Goal: Navigation & Orientation: Find specific page/section

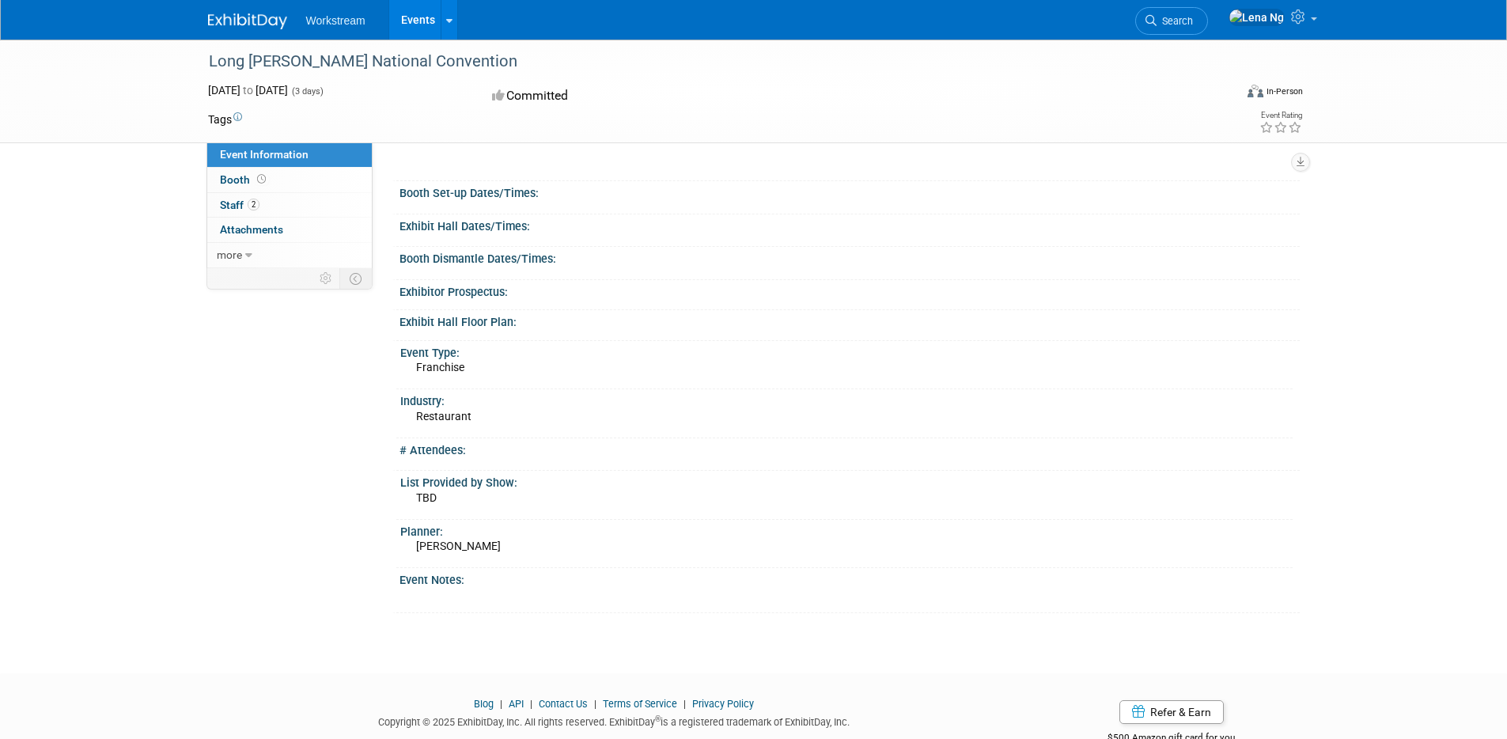
scroll to position [146, 0]
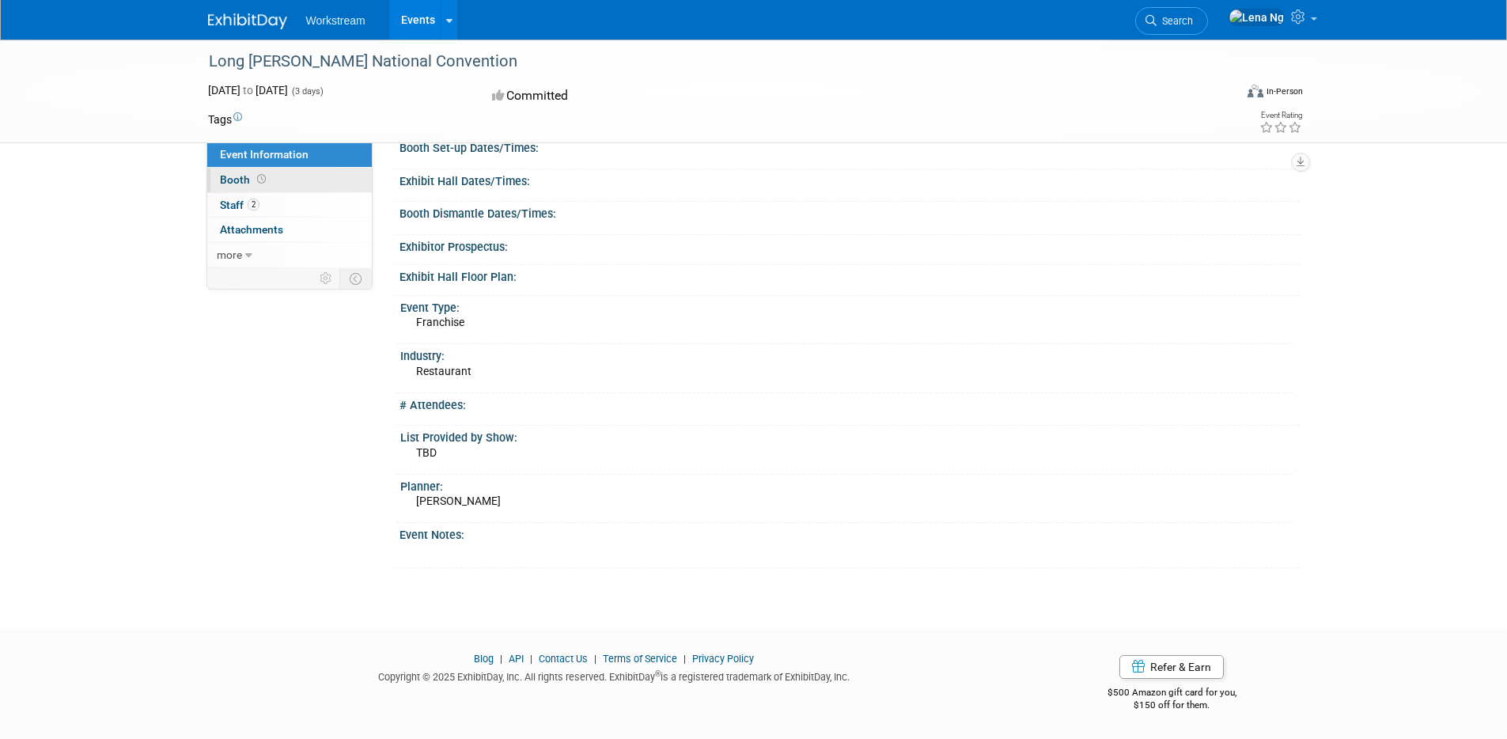
click at [309, 181] on link "Booth" at bounding box center [289, 180] width 165 height 25
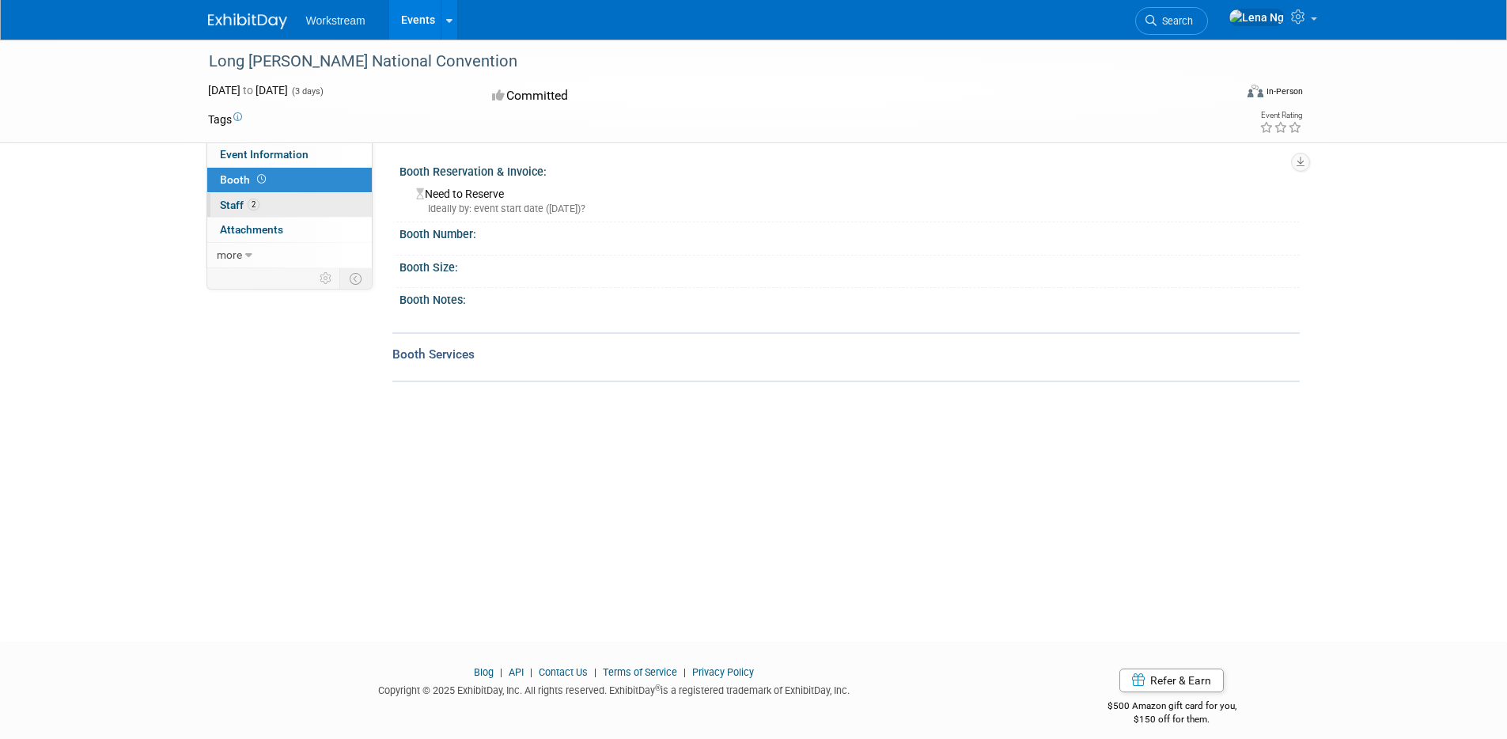
click at [307, 200] on link "2 Staff 2" at bounding box center [289, 205] width 165 height 25
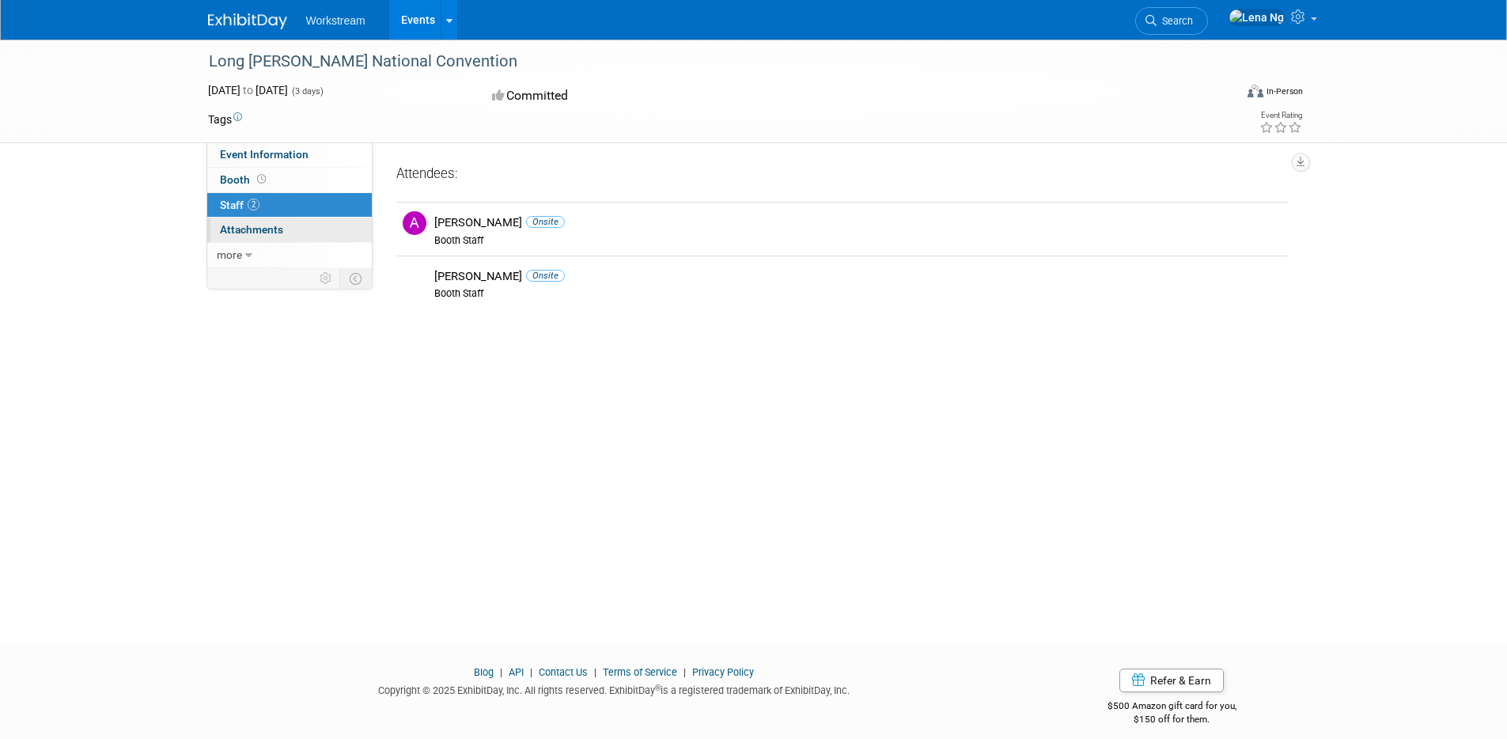
click at [318, 219] on link "0 Attachments 0" at bounding box center [289, 230] width 165 height 25
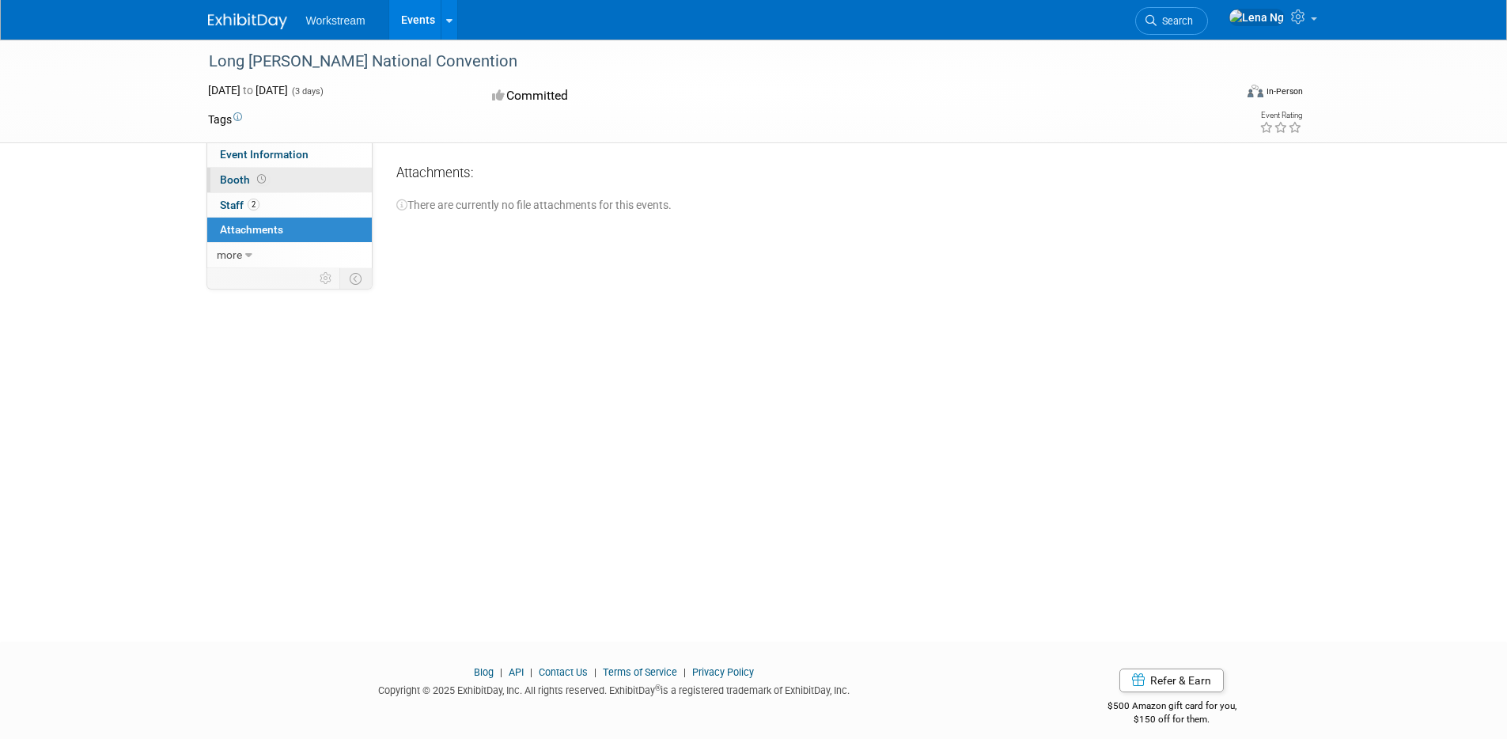
click at [317, 172] on link "Booth" at bounding box center [289, 180] width 165 height 25
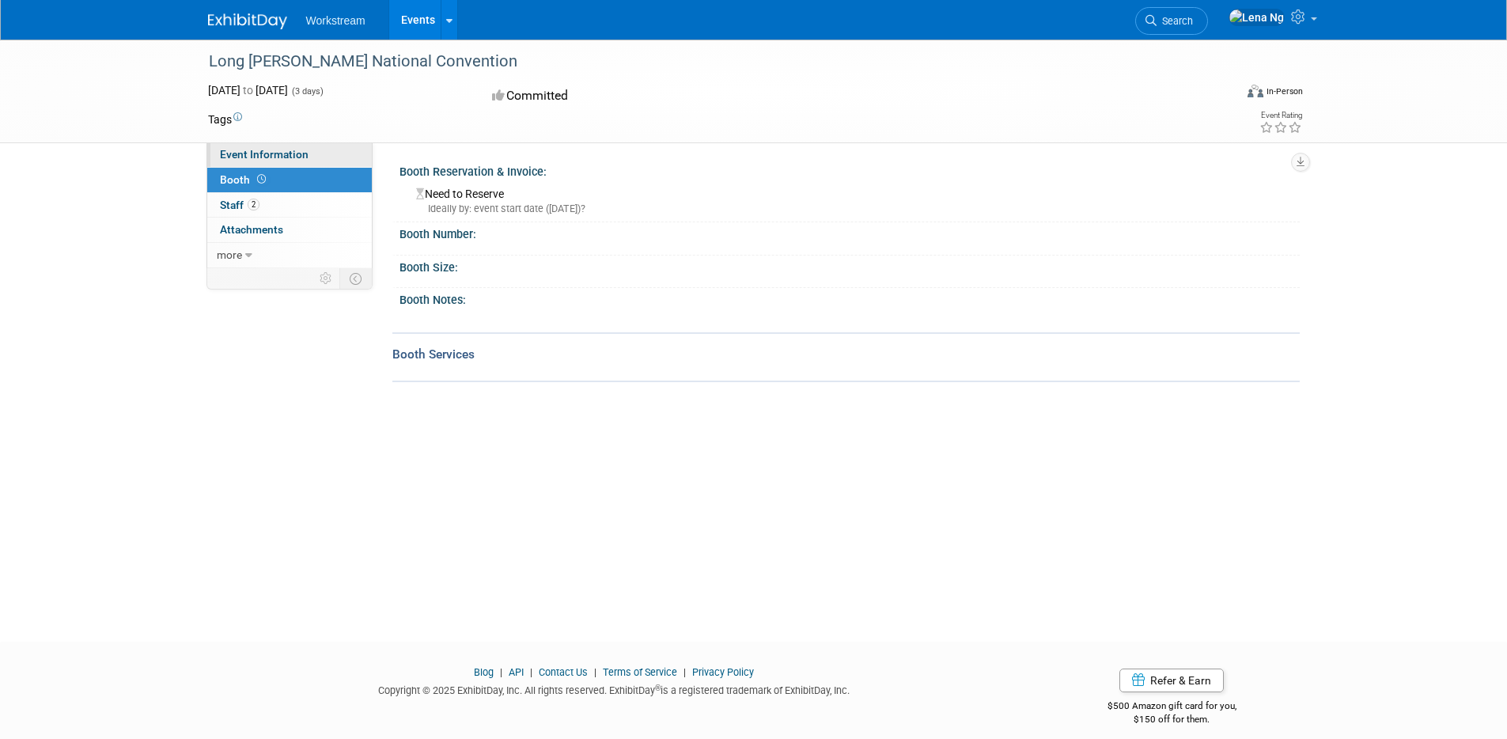
click at [323, 161] on link "Event Information" at bounding box center [289, 154] width 165 height 25
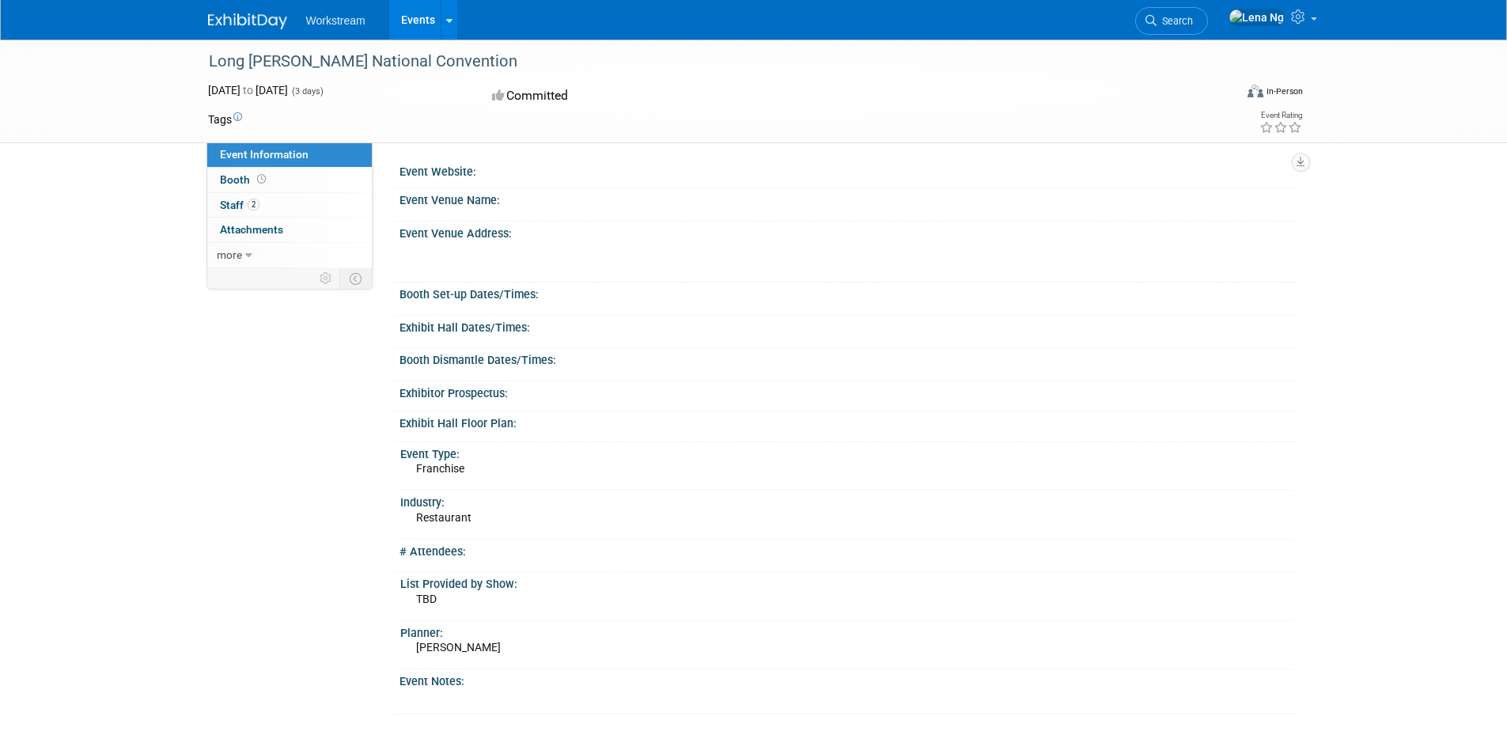
click at [403, 20] on link "Events" at bounding box center [418, 20] width 58 height 40
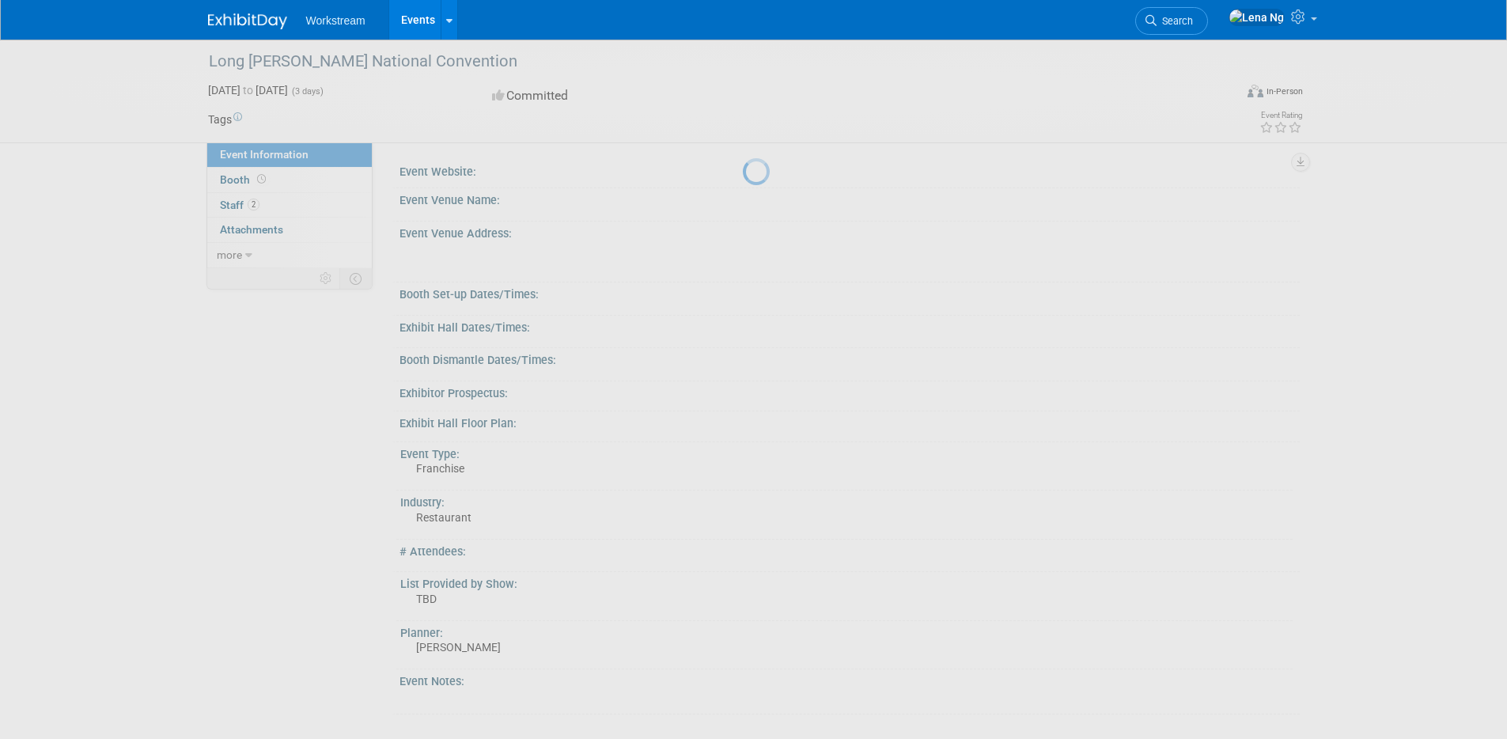
click at [403, 20] on link "Events" at bounding box center [418, 20] width 58 height 40
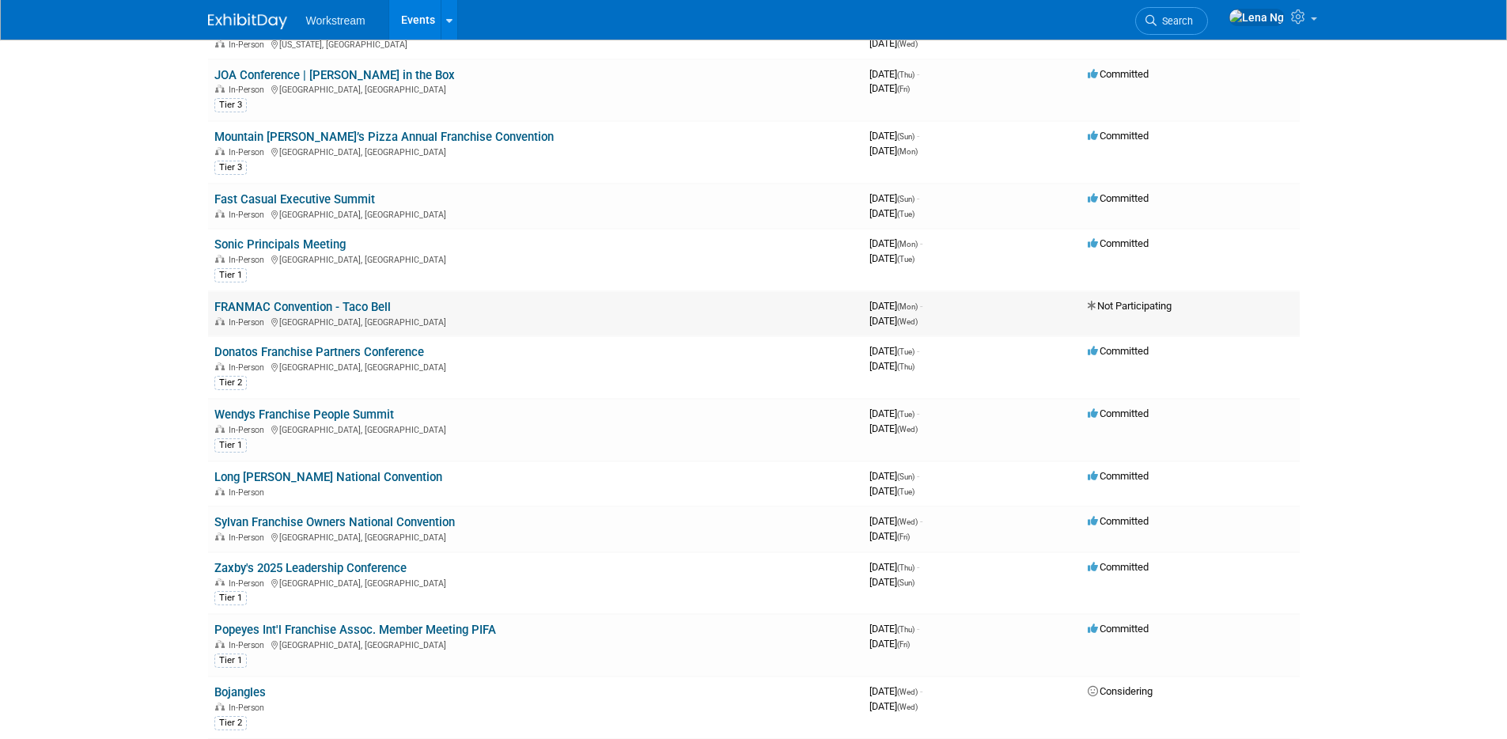
scroll to position [209, 0]
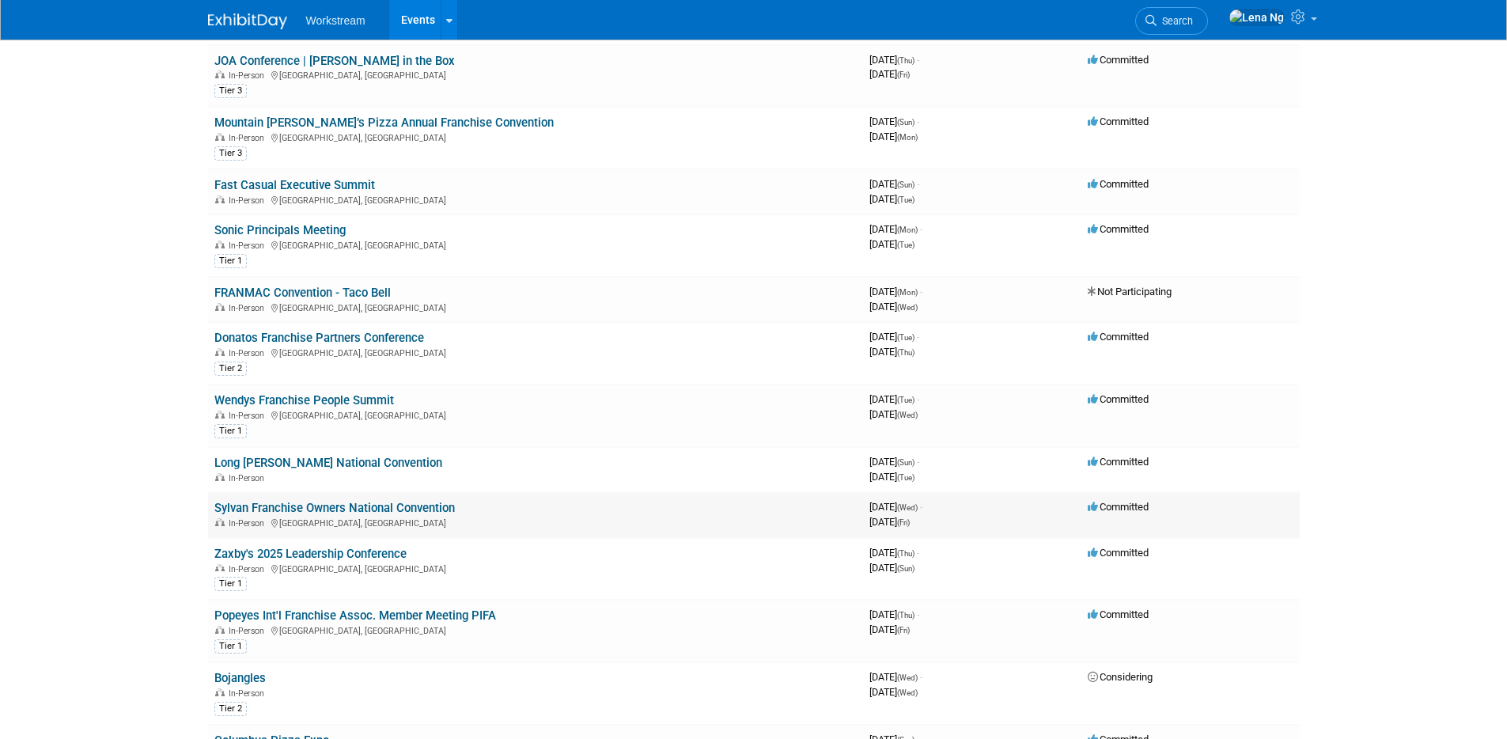
click at [442, 507] on link "Sylvan Franchise Owners National Convention" at bounding box center [334, 508] width 241 height 14
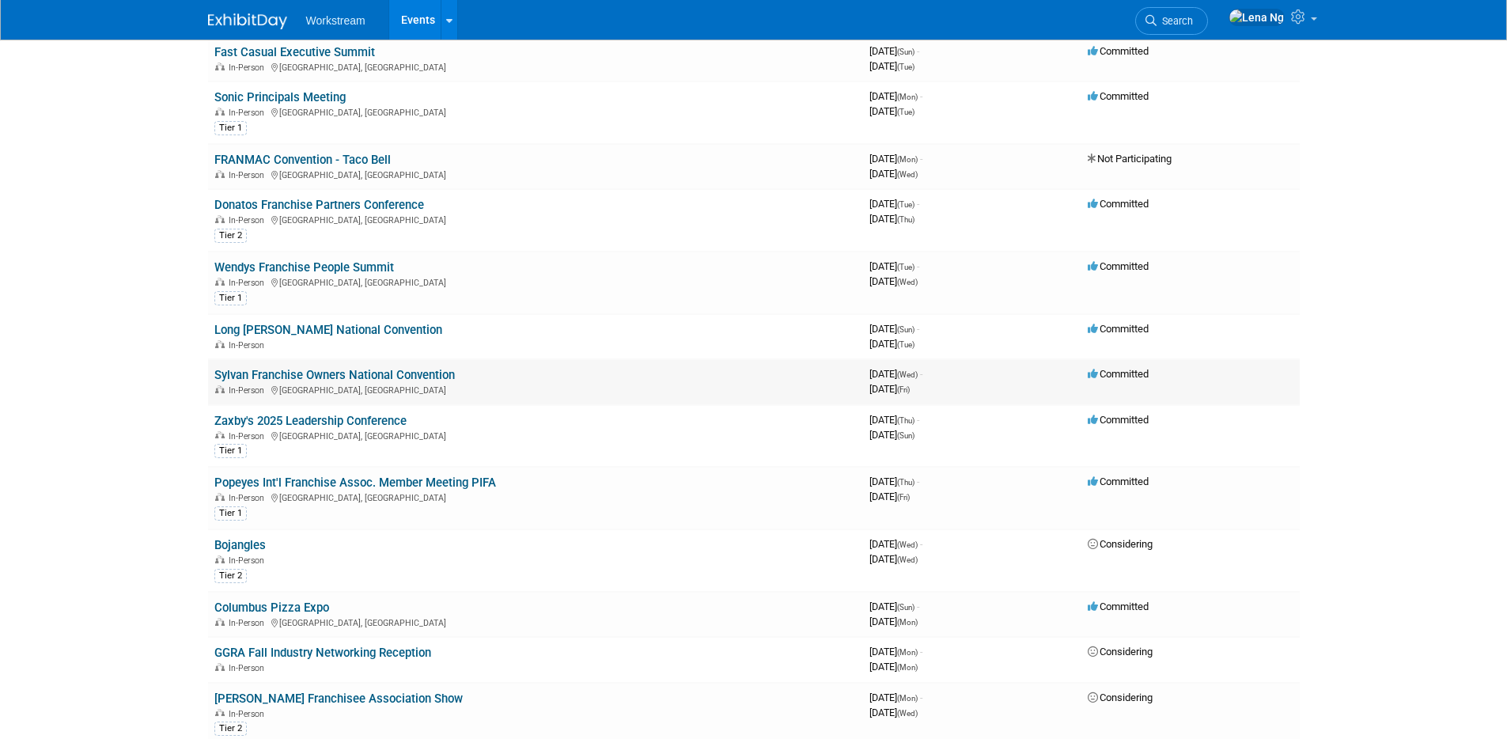
scroll to position [343, 0]
